Goal: Transaction & Acquisition: Purchase product/service

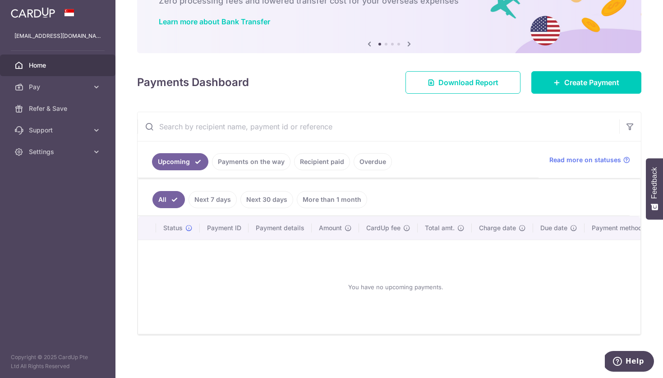
scroll to position [62, 0]
click at [324, 202] on link "More than 1 month" at bounding box center [332, 199] width 70 height 17
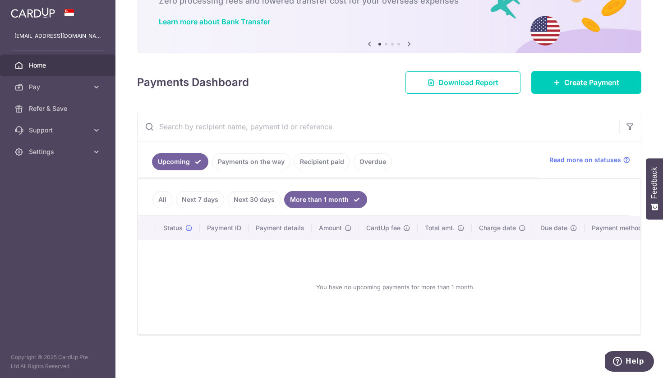
scroll to position [0, 0]
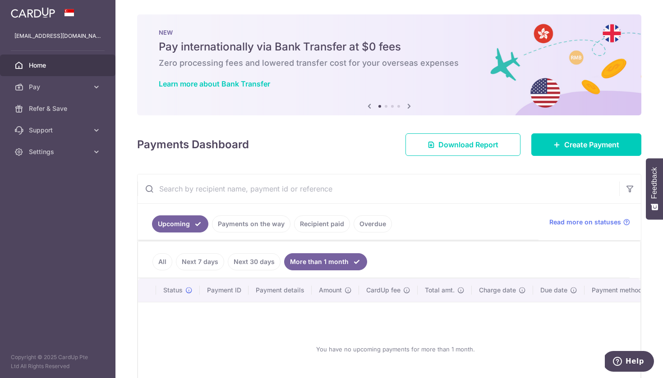
click at [366, 227] on link "Overdue" at bounding box center [372, 223] width 38 height 17
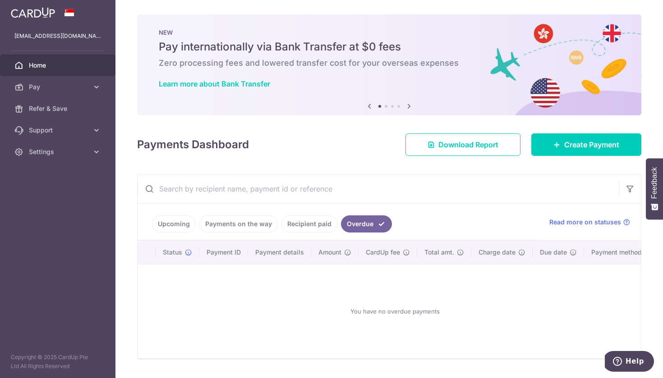
click at [300, 231] on link "Recipient paid" at bounding box center [309, 223] width 56 height 17
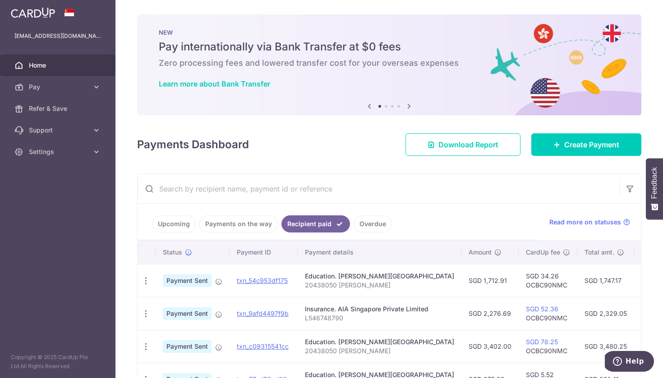
click at [256, 228] on link "Payments on the way" at bounding box center [238, 223] width 78 height 17
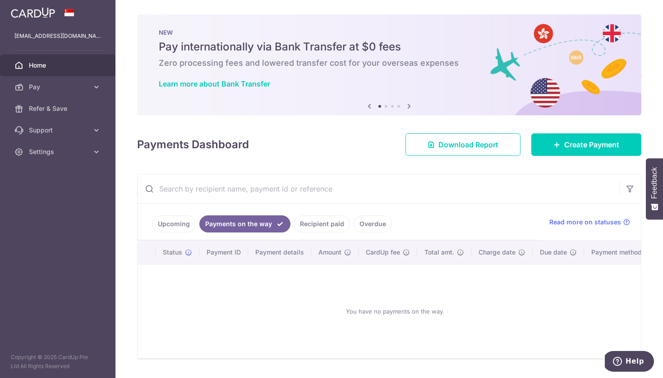
click at [295, 220] on link "Recipient paid" at bounding box center [322, 223] width 56 height 17
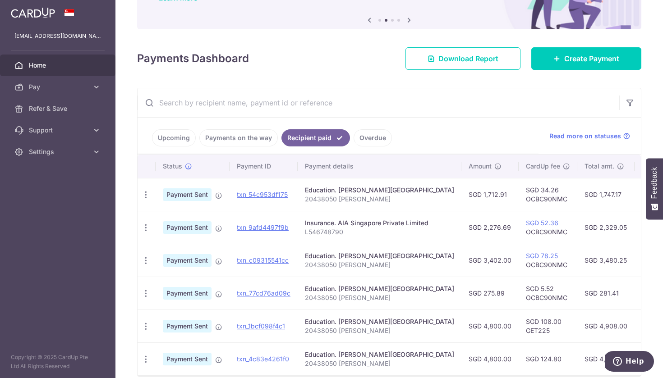
scroll to position [65, 0]
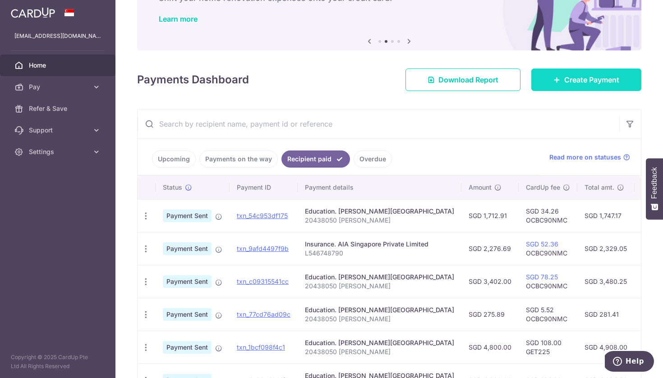
click at [607, 72] on link "Create Payment" at bounding box center [586, 80] width 110 height 23
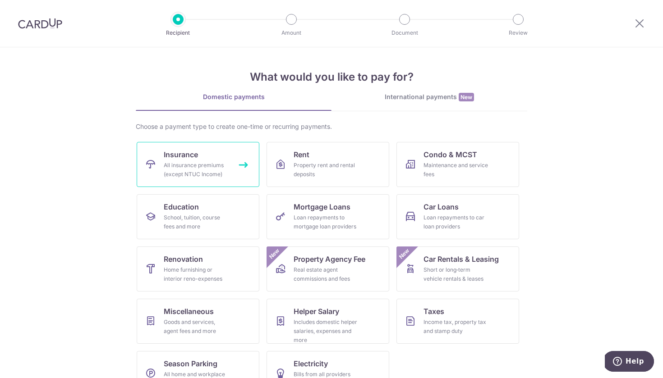
click at [238, 164] on link "Insurance All insurance premiums (except NTUC Income)" at bounding box center [198, 164] width 123 height 45
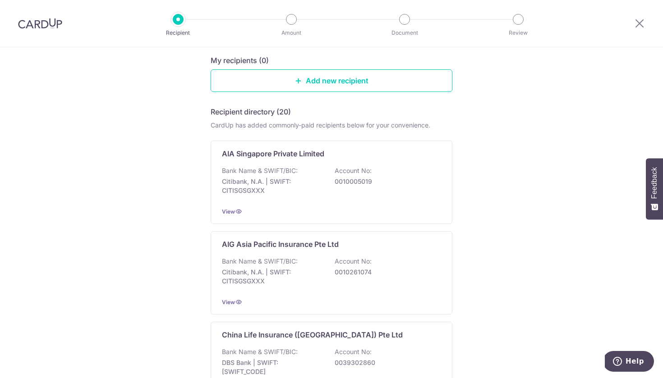
scroll to position [101, 0]
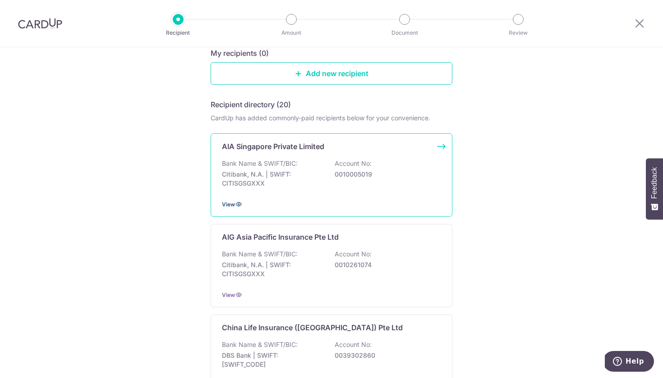
click at [235, 207] on icon at bounding box center [238, 204] width 7 height 7
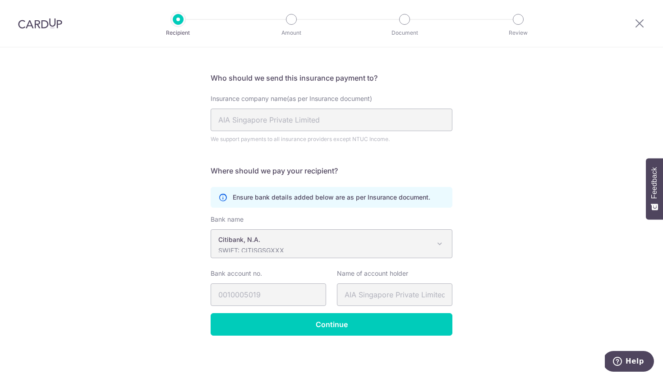
scroll to position [50, 0]
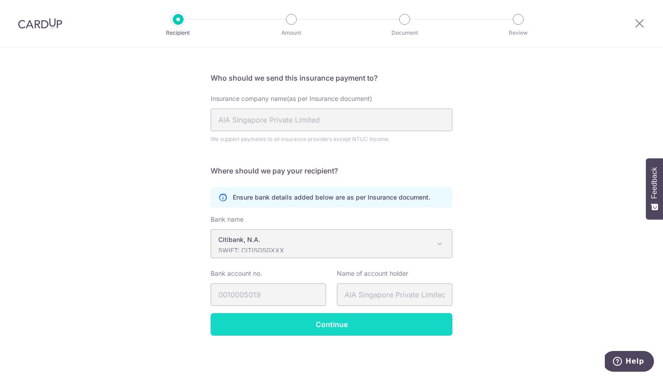
click at [397, 327] on input "Continue" at bounding box center [332, 324] width 242 height 23
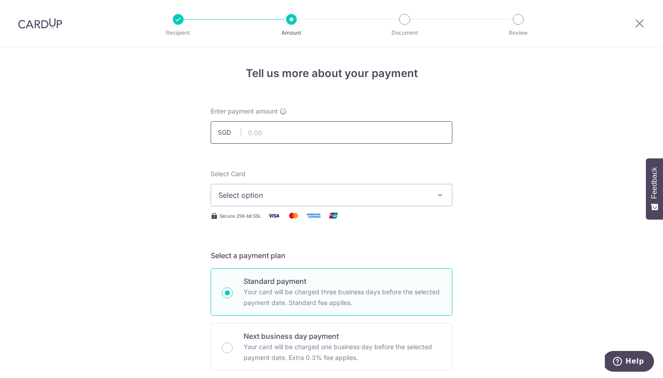
click at [360, 130] on input "text" at bounding box center [332, 132] width 242 height 23
click at [256, 135] on input "227,669.00" at bounding box center [332, 132] width 242 height 23
drag, startPoint x: 302, startPoint y: 131, endPoint x: 164, endPoint y: 129, distance: 138.4
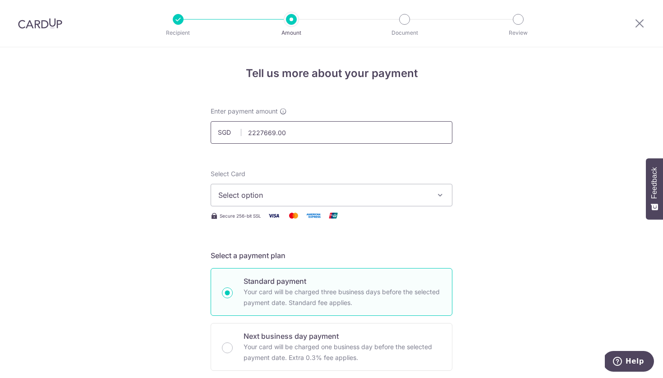
type input "2,276.69"
click at [260, 187] on button "Select option" at bounding box center [332, 195] width 242 height 23
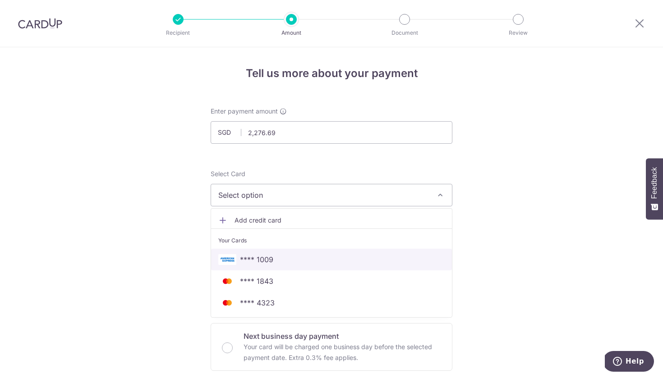
click at [297, 263] on span "**** 1009" at bounding box center [331, 259] width 226 height 11
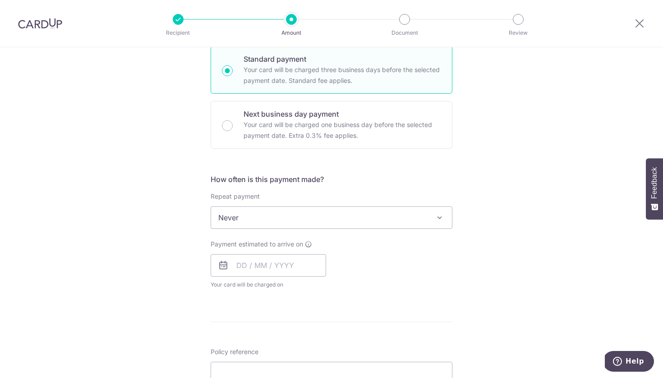
scroll to position [223, 0]
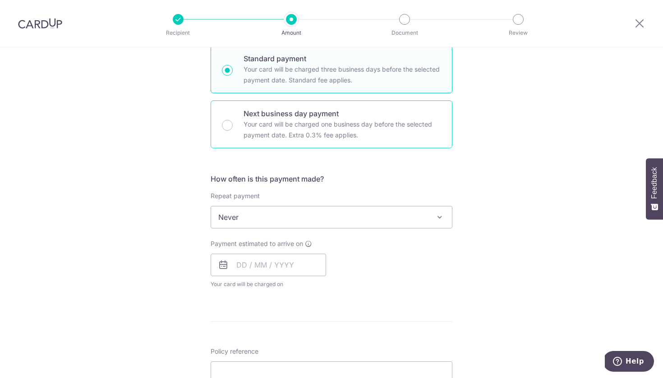
click at [396, 125] on p "Your card will be charged one business day before the selected payment date. Ex…" at bounding box center [341, 130] width 197 height 22
click at [233, 125] on input "Next business day payment Your card will be charged one business day before the…" at bounding box center [227, 125] width 11 height 11
radio input "false"
radio input "true"
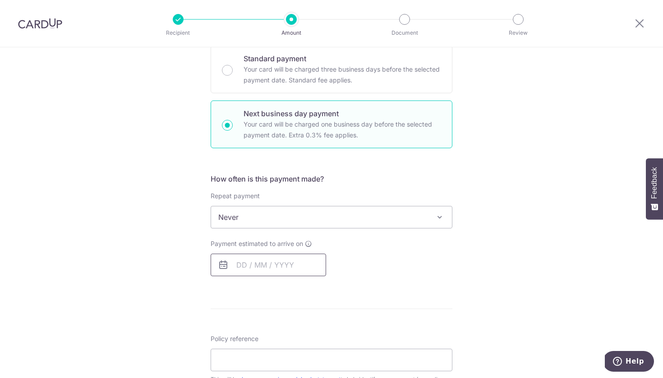
click at [296, 270] on input "text" at bounding box center [268, 265] width 115 height 23
click at [403, 279] on div "How often is this payment made? Repeat payment Never Every week Every month Eve…" at bounding box center [332, 229] width 242 height 110
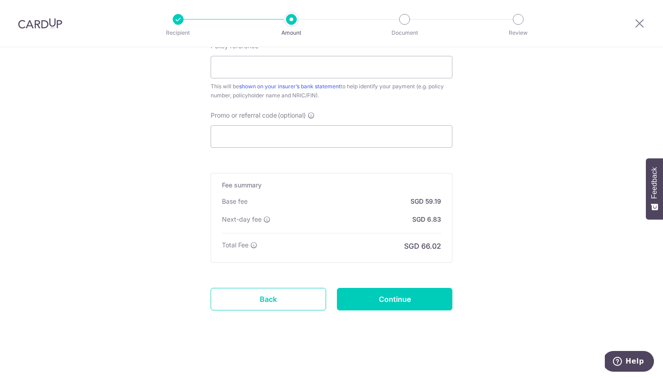
scroll to position [516, 0]
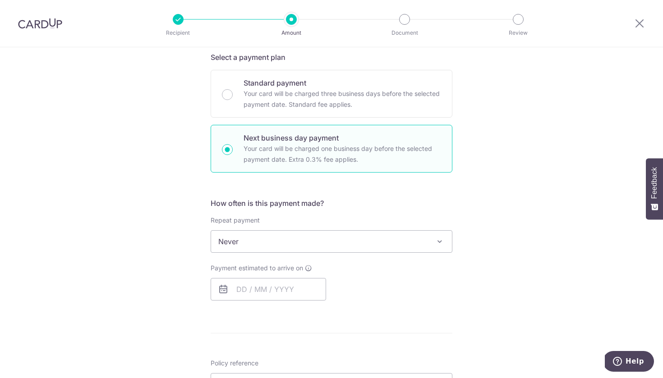
scroll to position [202, 0]
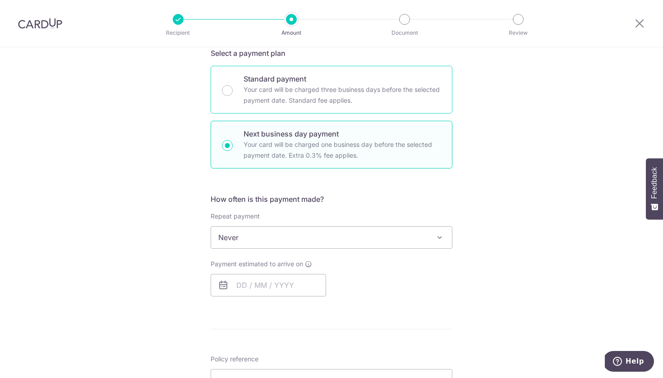
click at [385, 83] on p "Standard payment" at bounding box center [341, 78] width 197 height 11
click at [233, 85] on input "Standard payment Your card will be charged three business days before the selec…" at bounding box center [227, 90] width 11 height 11
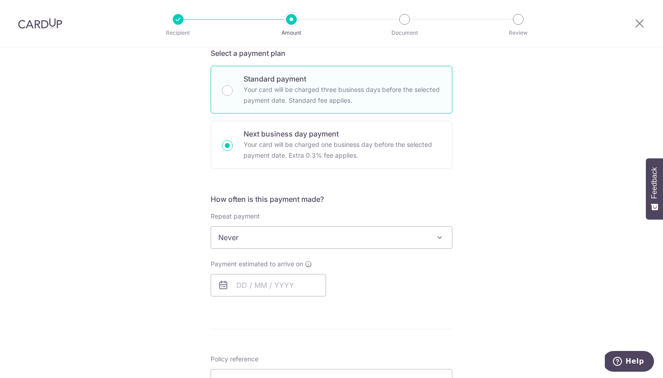
radio input "true"
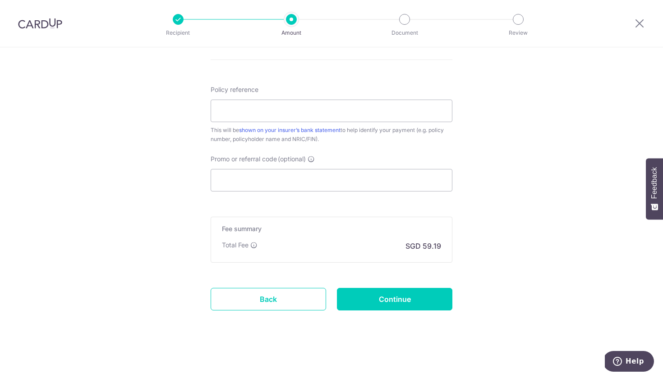
scroll to position [472, 0]
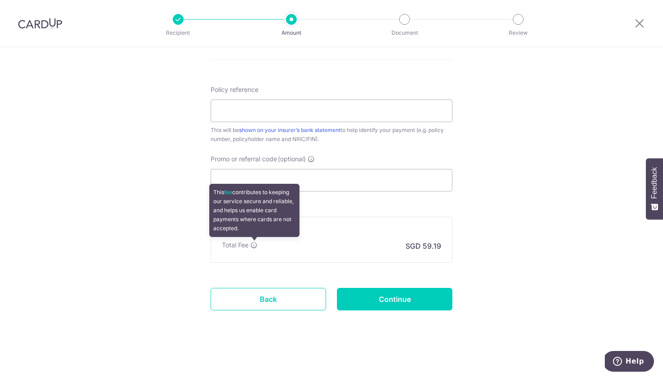
click at [254, 244] on icon at bounding box center [253, 245] width 7 height 7
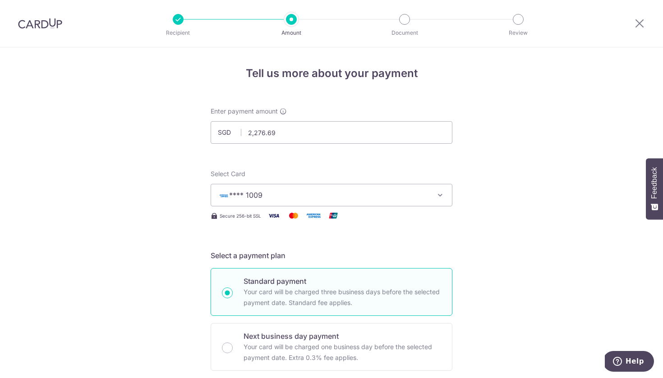
scroll to position [0, 0]
click at [644, 25] on icon at bounding box center [639, 23] width 11 height 11
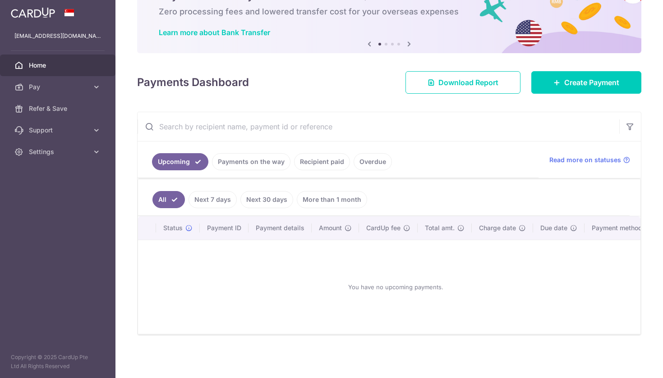
scroll to position [51, 0]
click at [334, 206] on link "More than 1 month" at bounding box center [332, 199] width 70 height 17
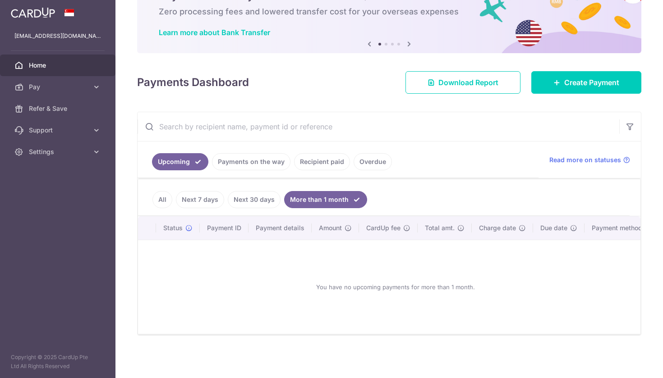
click at [262, 201] on link "Next 30 days" at bounding box center [254, 199] width 53 height 17
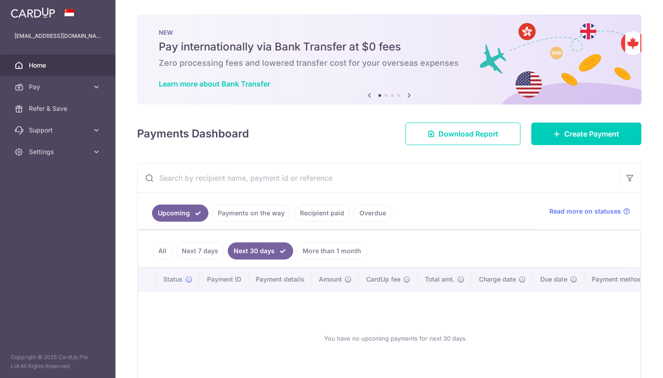
click at [267, 216] on link "Payments on the way" at bounding box center [251, 213] width 78 height 17
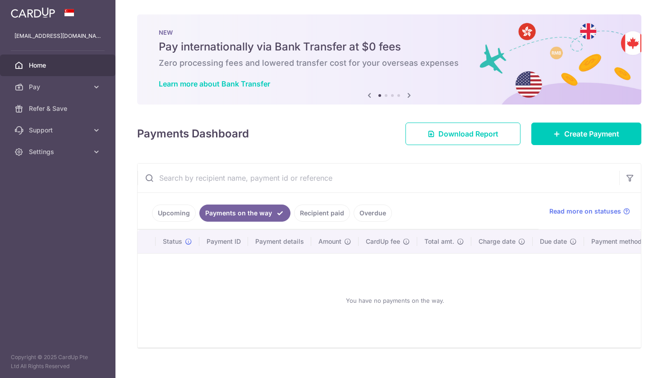
click at [308, 216] on link "Recipient paid" at bounding box center [322, 213] width 56 height 17
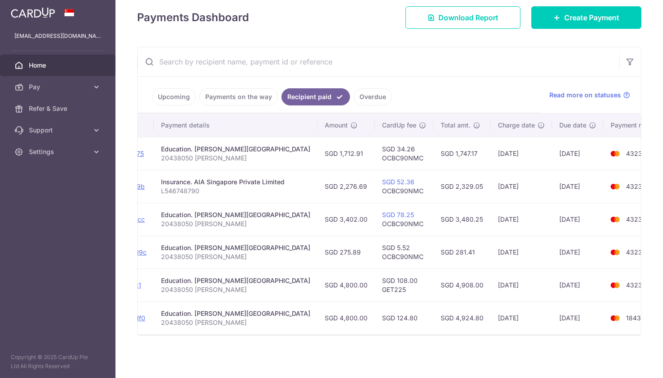
scroll to position [116, 0]
drag, startPoint x: 351, startPoint y: 195, endPoint x: 381, endPoint y: 195, distance: 29.8
click at [381, 195] on td "SGD 52.36 OCBC90NMC" at bounding box center [404, 186] width 59 height 33
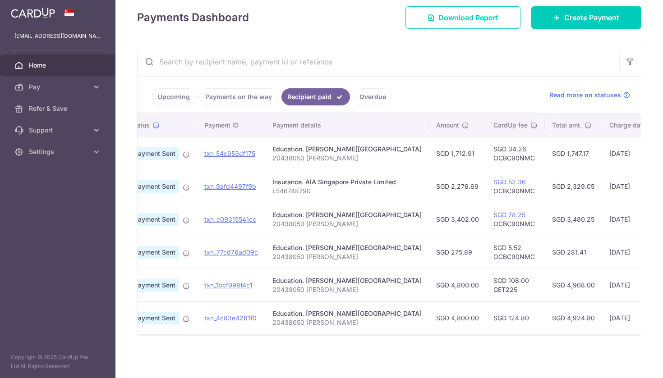
scroll to position [0, 144]
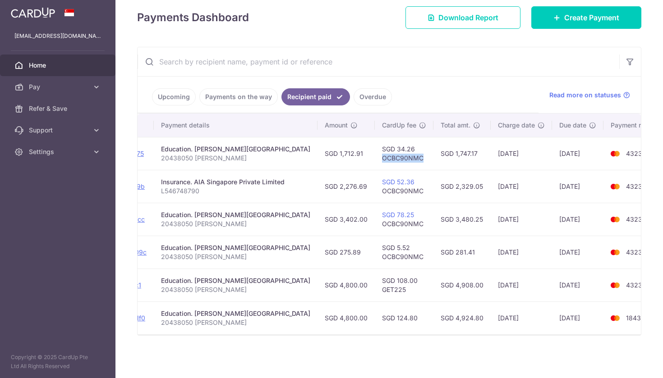
drag, startPoint x: 352, startPoint y: 160, endPoint x: 400, endPoint y: 160, distance: 48.2
click at [400, 160] on td "SGD 34.26 OCBC90NMC" at bounding box center [404, 153] width 59 height 33
